Goal: Check status

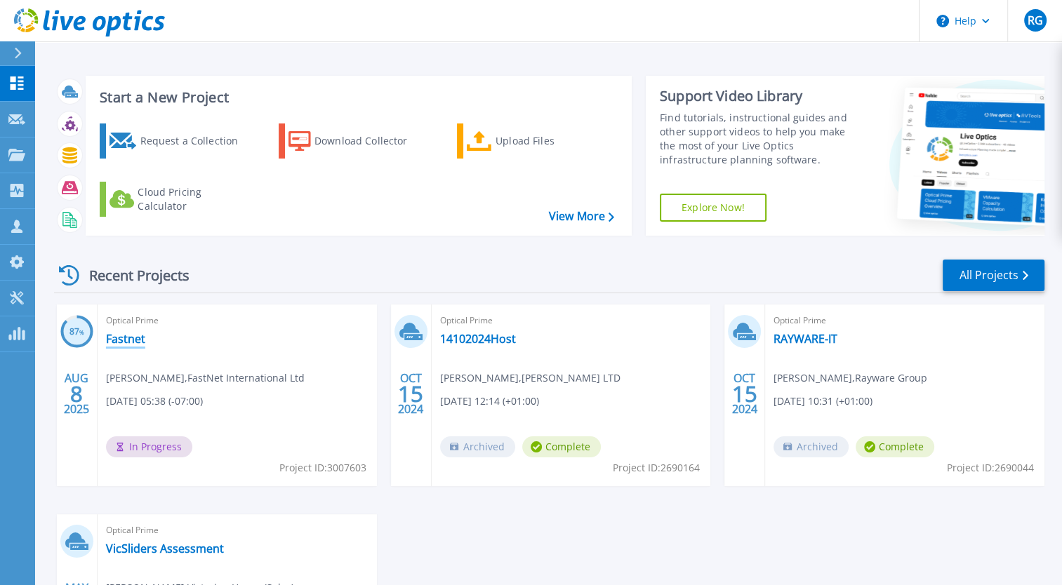
click at [124, 343] on link "Fastnet" at bounding box center [125, 339] width 39 height 14
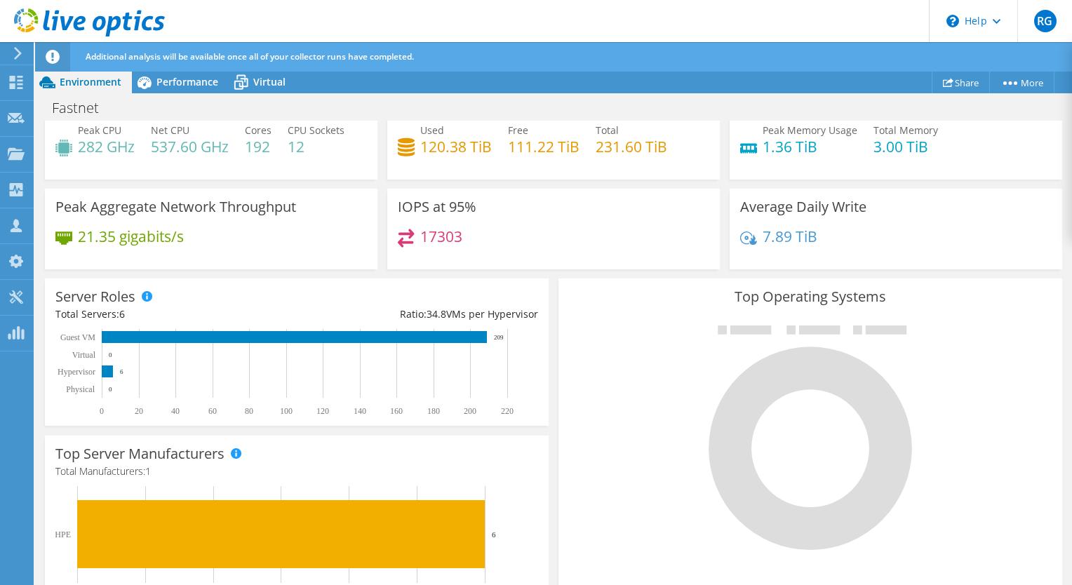
scroll to position [117, 0]
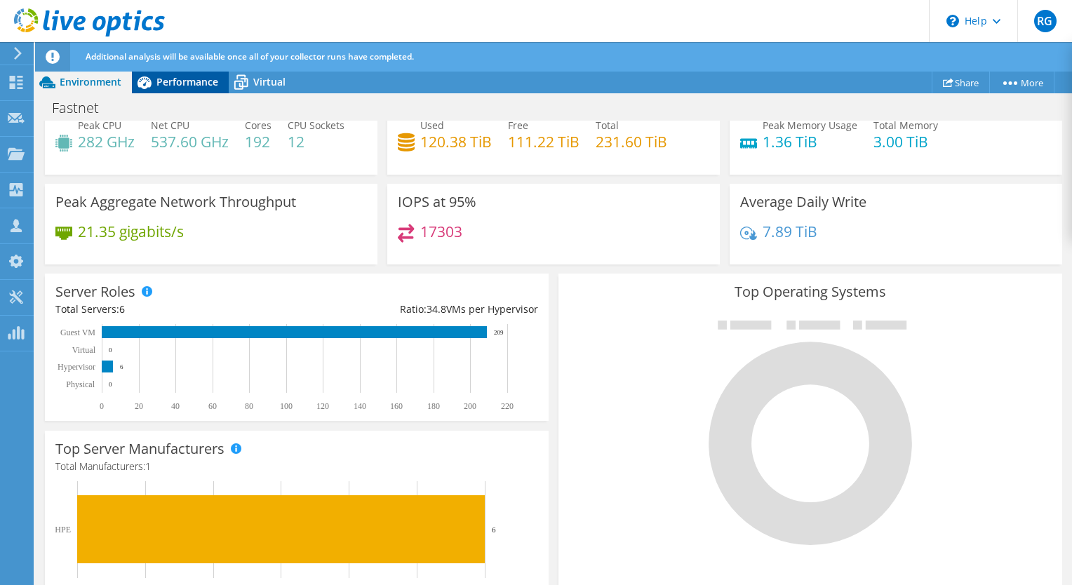
click at [168, 77] on span "Performance" at bounding box center [188, 81] width 62 height 13
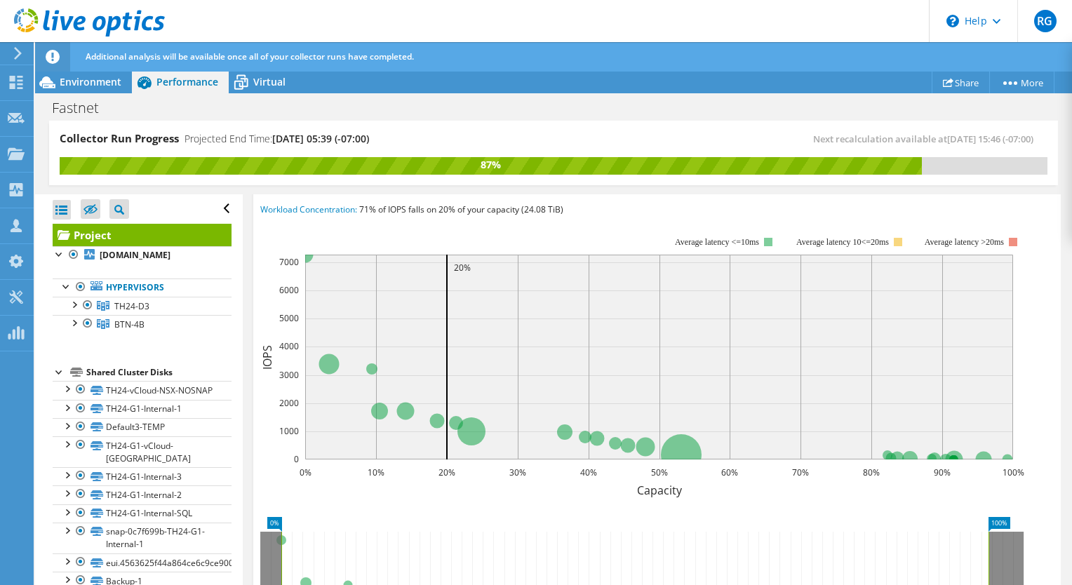
scroll to position [199, 0]
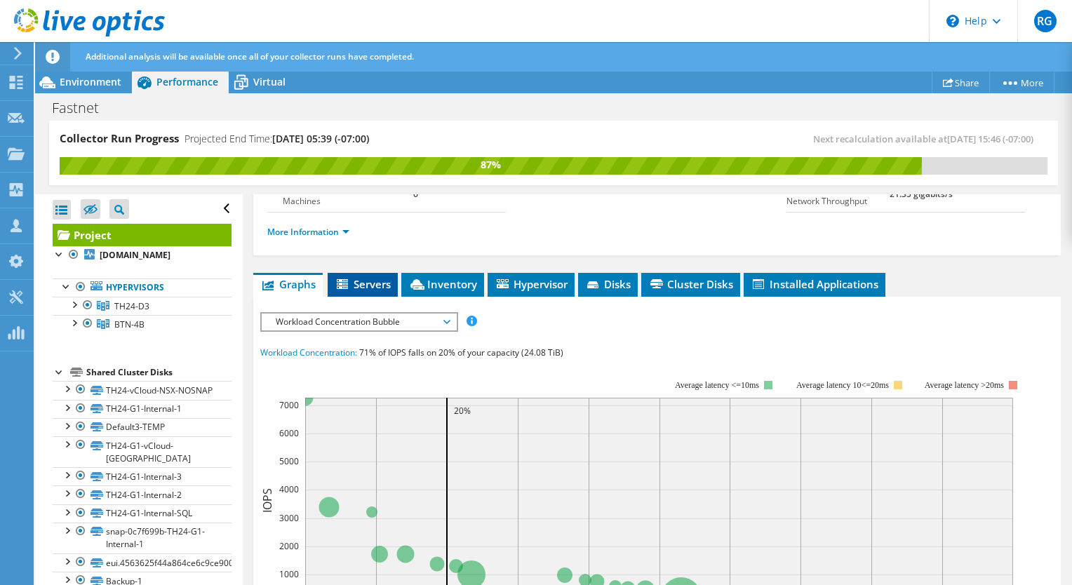
click at [360, 291] on span "Servers" at bounding box center [363, 284] width 56 height 14
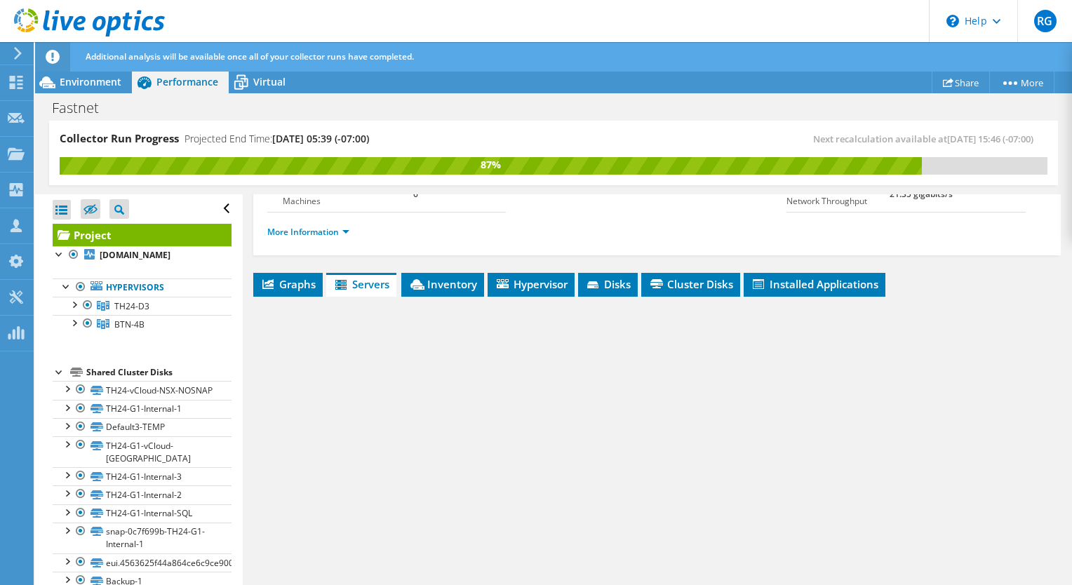
scroll to position [275, 0]
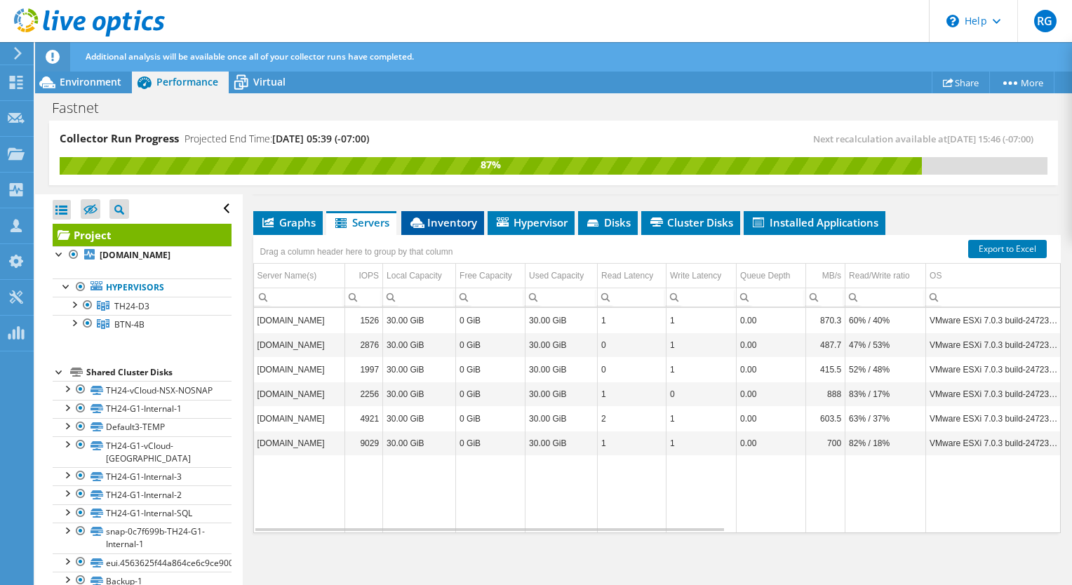
click at [448, 219] on span "Inventory" at bounding box center [442, 222] width 69 height 14
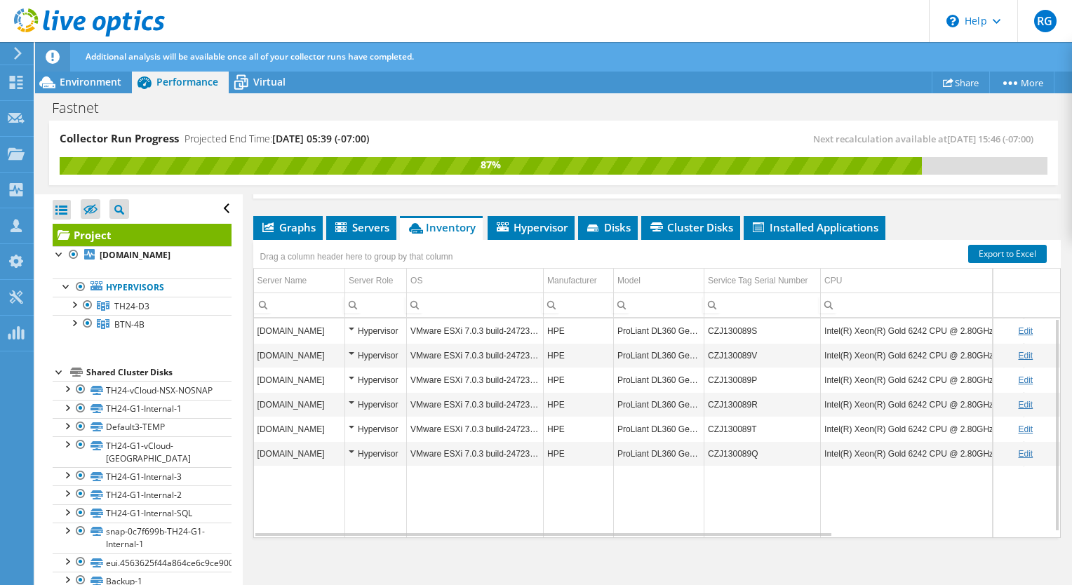
scroll to position [255, 0]
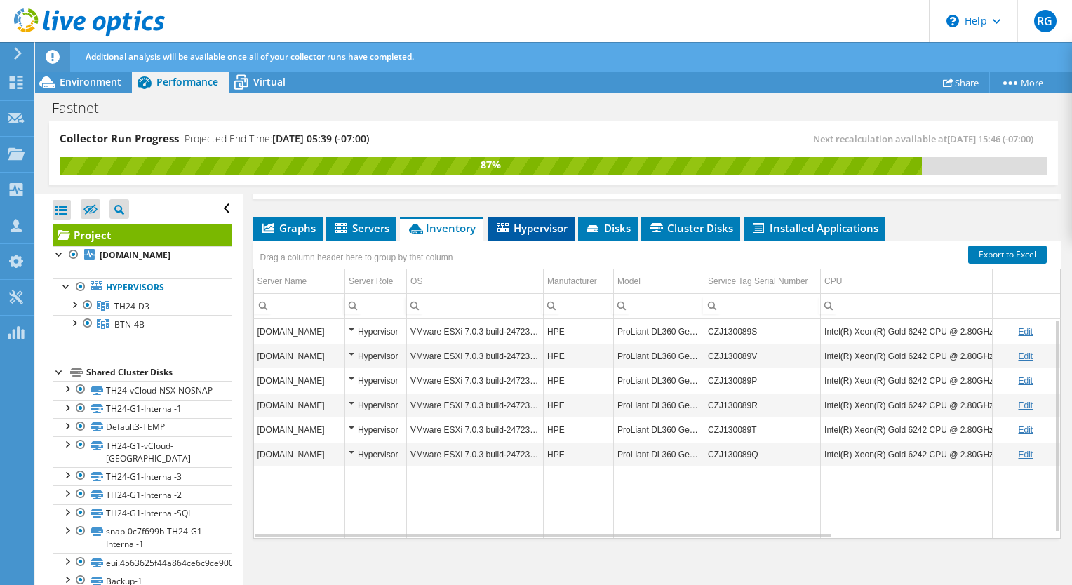
click at [549, 234] on span "Hypervisor" at bounding box center [531, 228] width 73 height 14
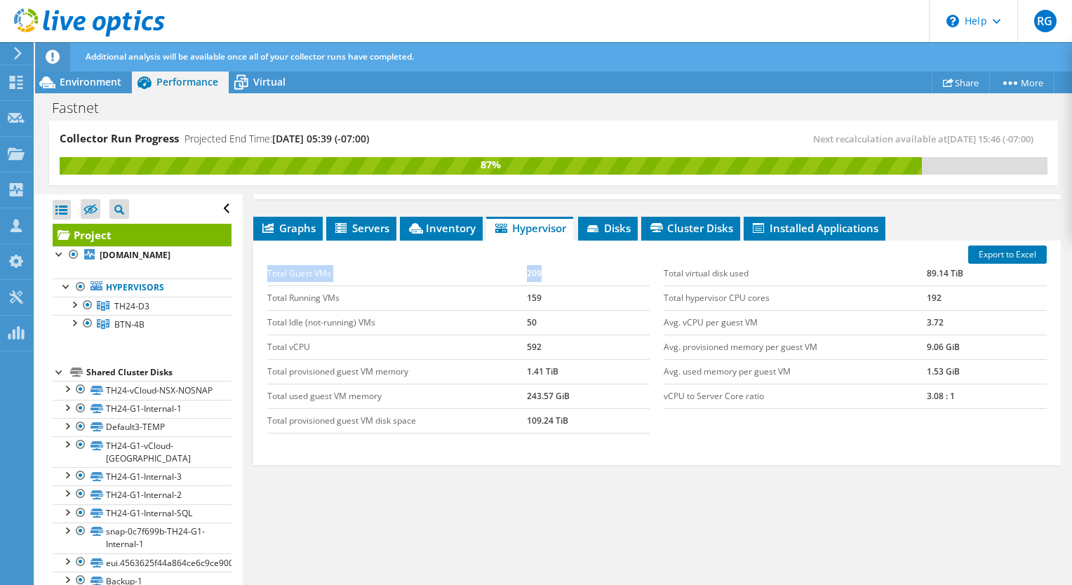
drag, startPoint x: 559, startPoint y: 288, endPoint x: 264, endPoint y: 286, distance: 295.5
click at [264, 286] on div "Total Guest VMs 209 Total Running VMs 159 Total Idle (not-running) VMs 50 Total…" at bounding box center [458, 348] width 397 height 200
click at [732, 448] on div "Total Guest VMs 209 Total Running VMs 159 Total Idle (not-running) VMs 50 Total…" at bounding box center [657, 348] width 794 height 200
click at [611, 235] on span "Disks" at bounding box center [608, 228] width 46 height 14
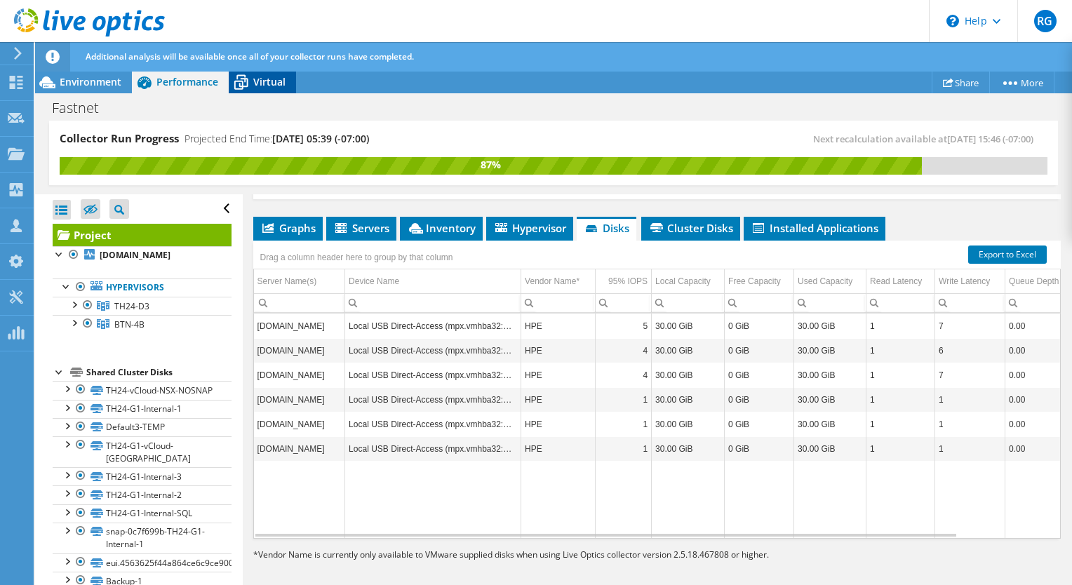
click at [256, 86] on span "Virtual" at bounding box center [269, 81] width 32 height 13
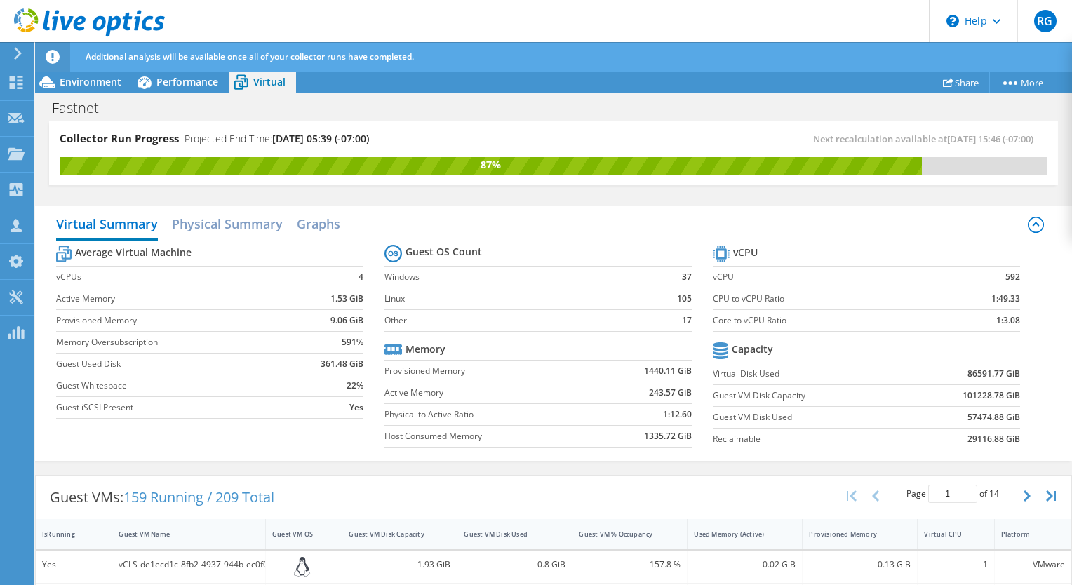
click at [361, 496] on div "Guest VMs: 159 Running / 209 Total Page 1 of 14 5 rows 10 rows 20 rows 25 rows …" at bounding box center [554, 498] width 1036 height 44
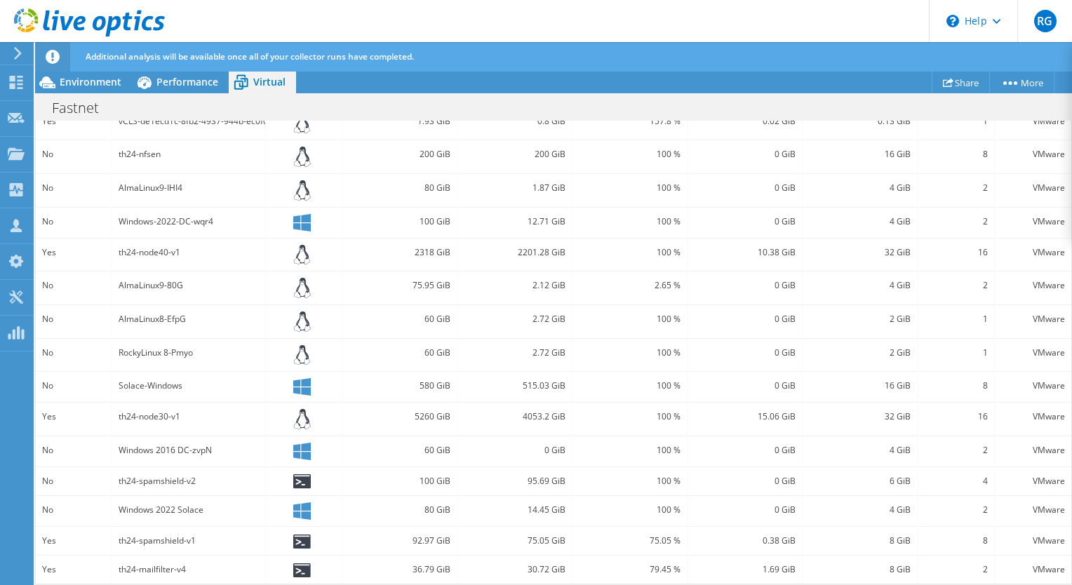
scroll to position [0, 0]
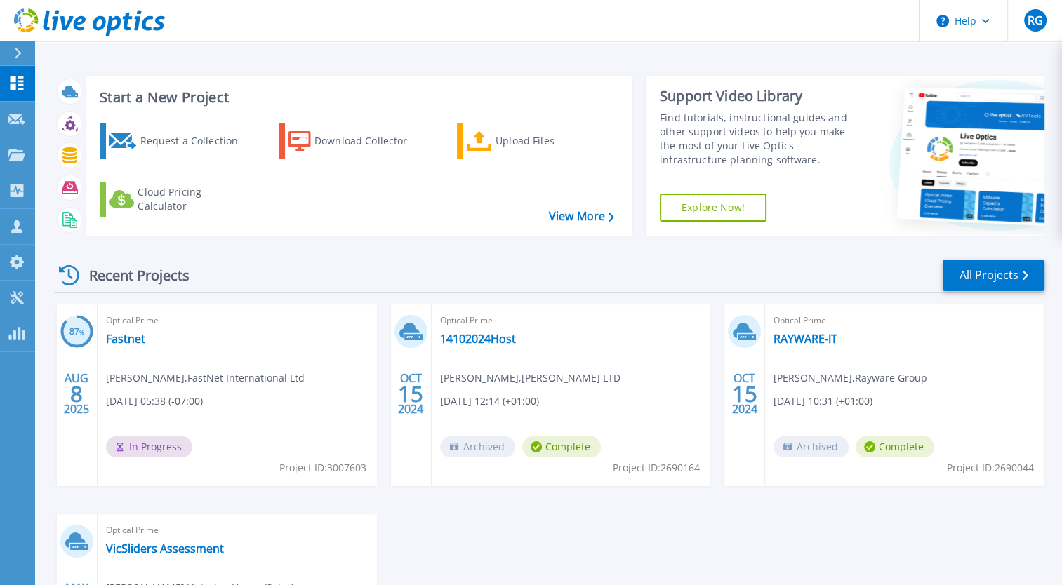
click at [410, 523] on div "87 % AUG 8 2025 Optical Prime Fastnet Richard Mealing , FastNet International L…" at bounding box center [544, 515] width 1002 height 420
